Goal: Task Accomplishment & Management: Use online tool/utility

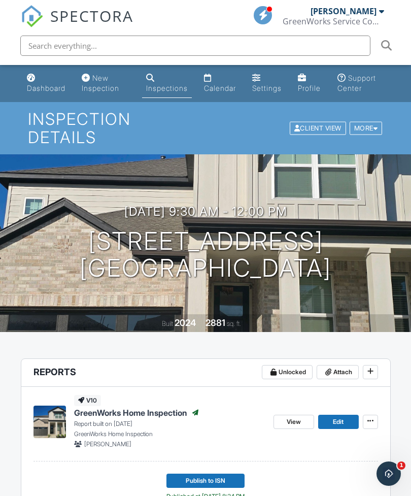
click at [40, 91] on div "Dashboard" at bounding box center [46, 88] width 39 height 9
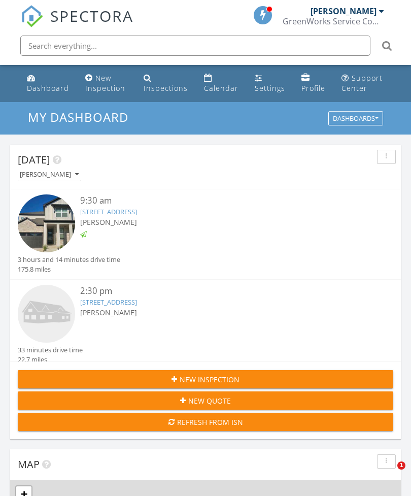
click at [39, 306] on img at bounding box center [46, 313] width 57 height 57
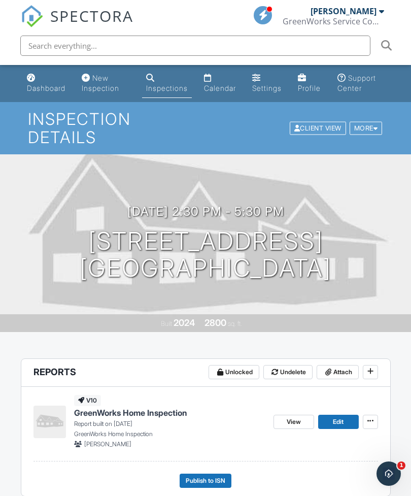
click at [49, 422] on img at bounding box center [49, 421] width 32 height 32
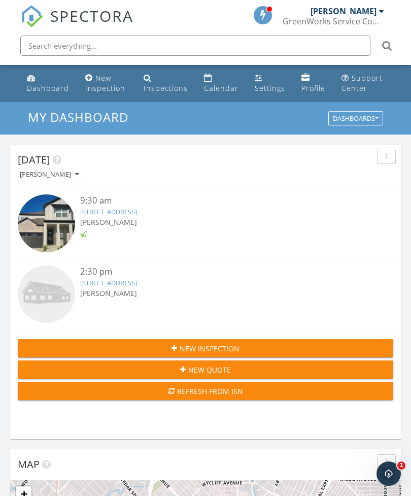
scroll to position [1735, 411]
click at [66, 295] on img at bounding box center [46, 293] width 57 height 57
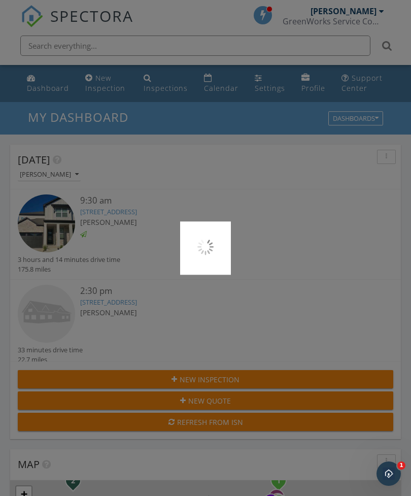
click at [51, 304] on div at bounding box center [205, 248] width 411 height 496
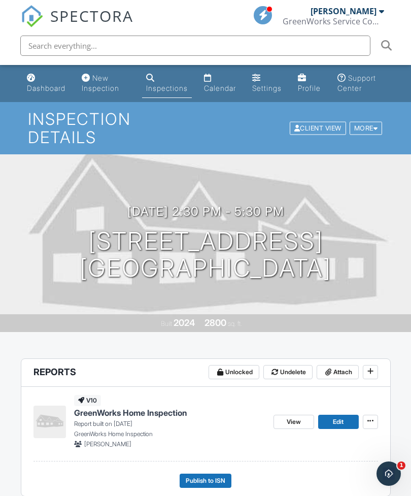
click at [219, 474] on button "Publish to ISN" at bounding box center [206, 480] width 52 height 14
click at [219, 490] on div "v10 GreenWorks Home Inspection Report built on [DATE] GreenWorks Home Inspectio…" at bounding box center [205, 441] width 369 height 109
click at [218, 478] on span "Publish to ISN" at bounding box center [206, 480] width 40 height 10
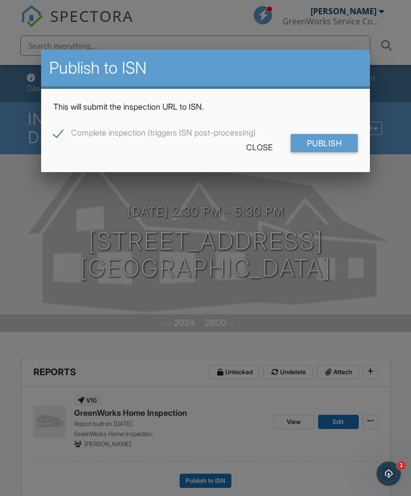
click at [326, 134] on input "Publish" at bounding box center [324, 143] width 67 height 18
